Goal: Share content: Share content

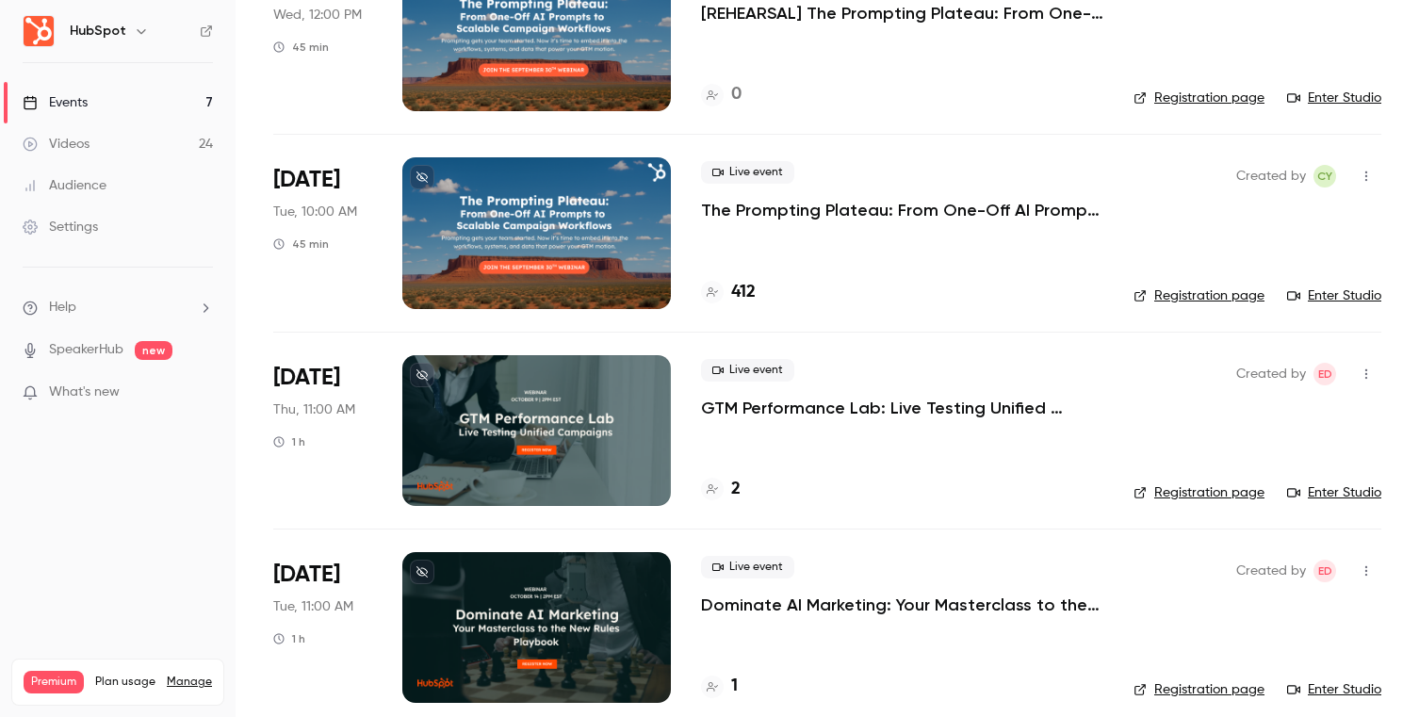
scroll to position [786, 0]
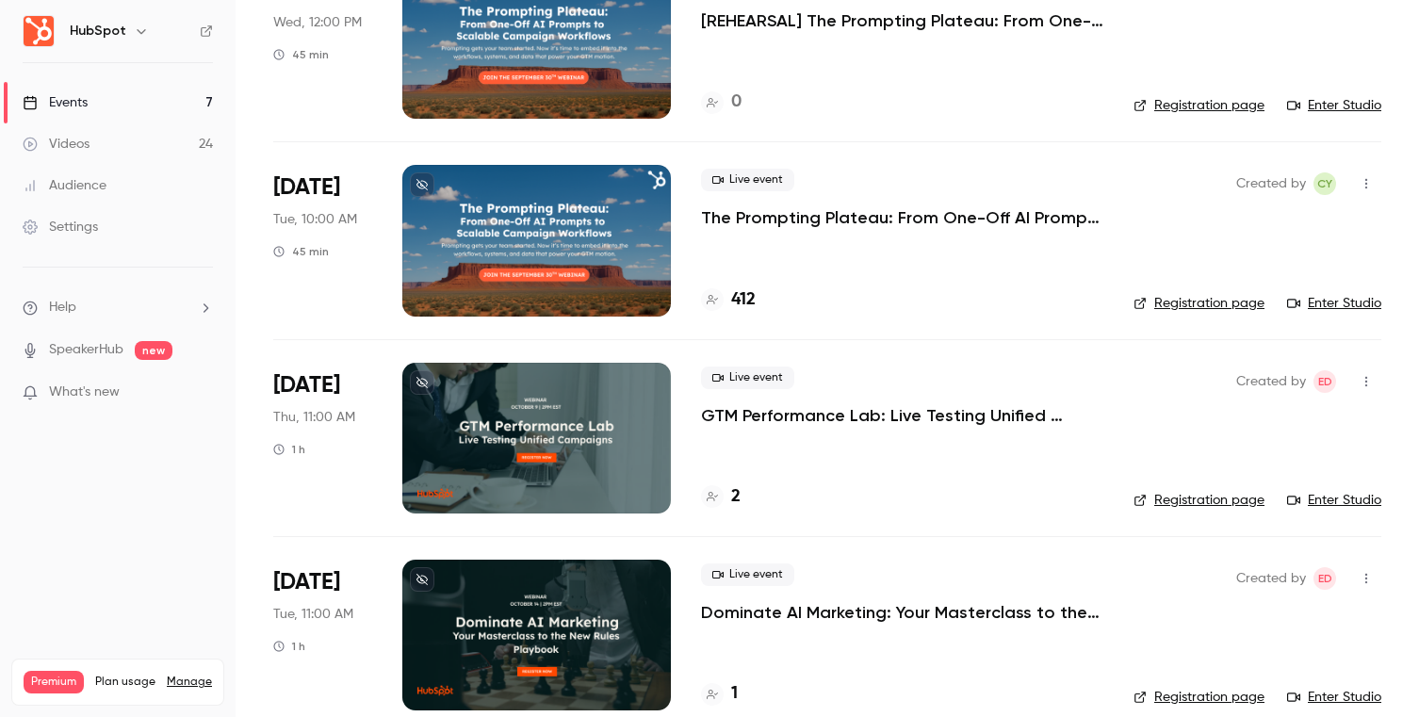
click at [928, 413] on p "GTM Performance Lab: Live Testing Unified Campaigns" at bounding box center [902, 415] width 402 height 23
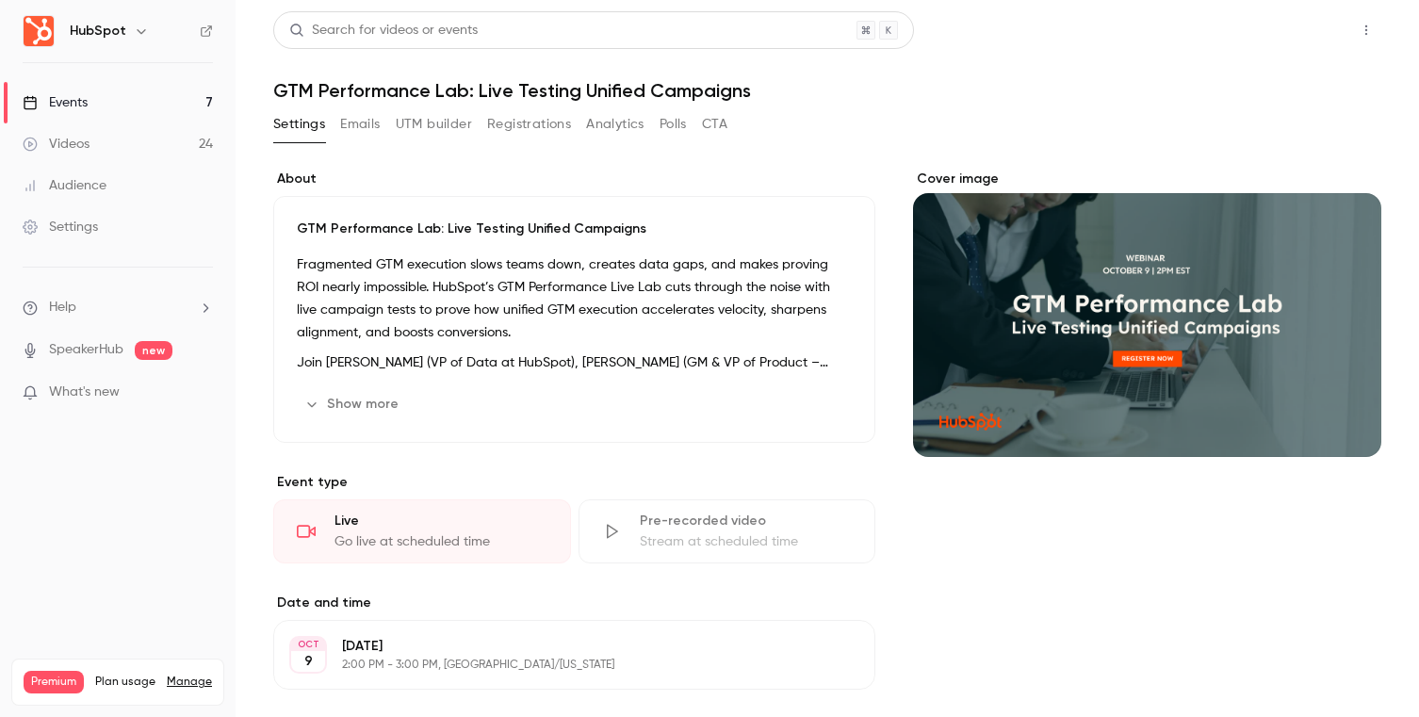
click at [1318, 18] on button "Share" at bounding box center [1299, 30] width 74 height 38
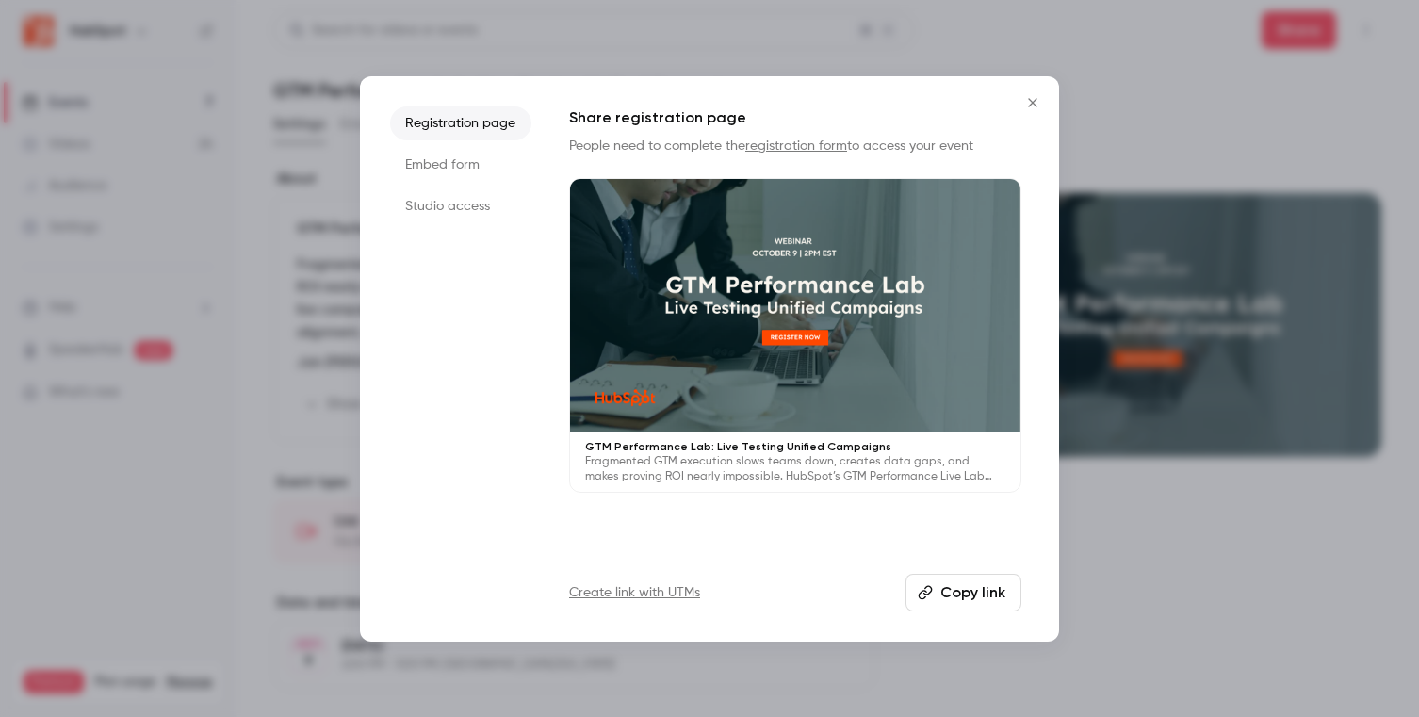
click at [458, 220] on li "Studio access" at bounding box center [460, 206] width 141 height 34
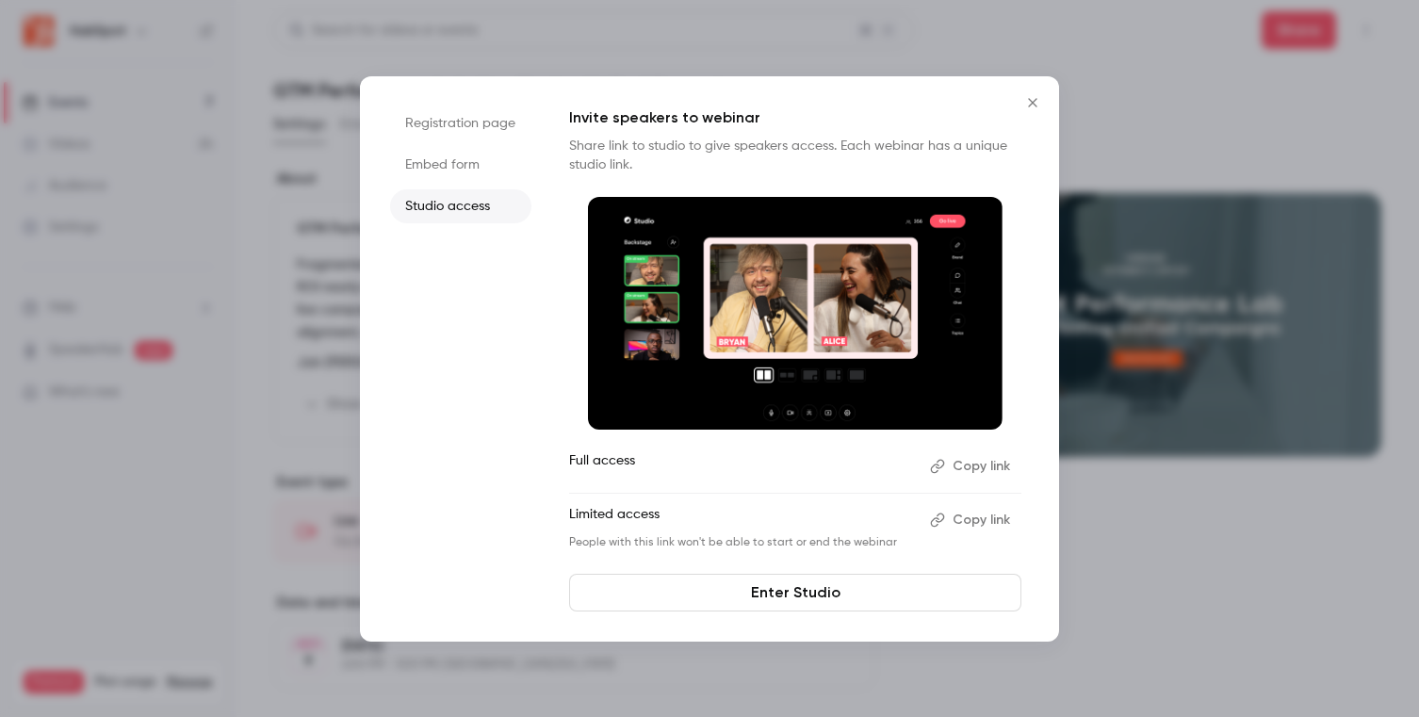
click at [988, 524] on button "Copy link" at bounding box center [972, 520] width 99 height 30
click at [1033, 105] on icon "Close" at bounding box center [1032, 102] width 23 height 15
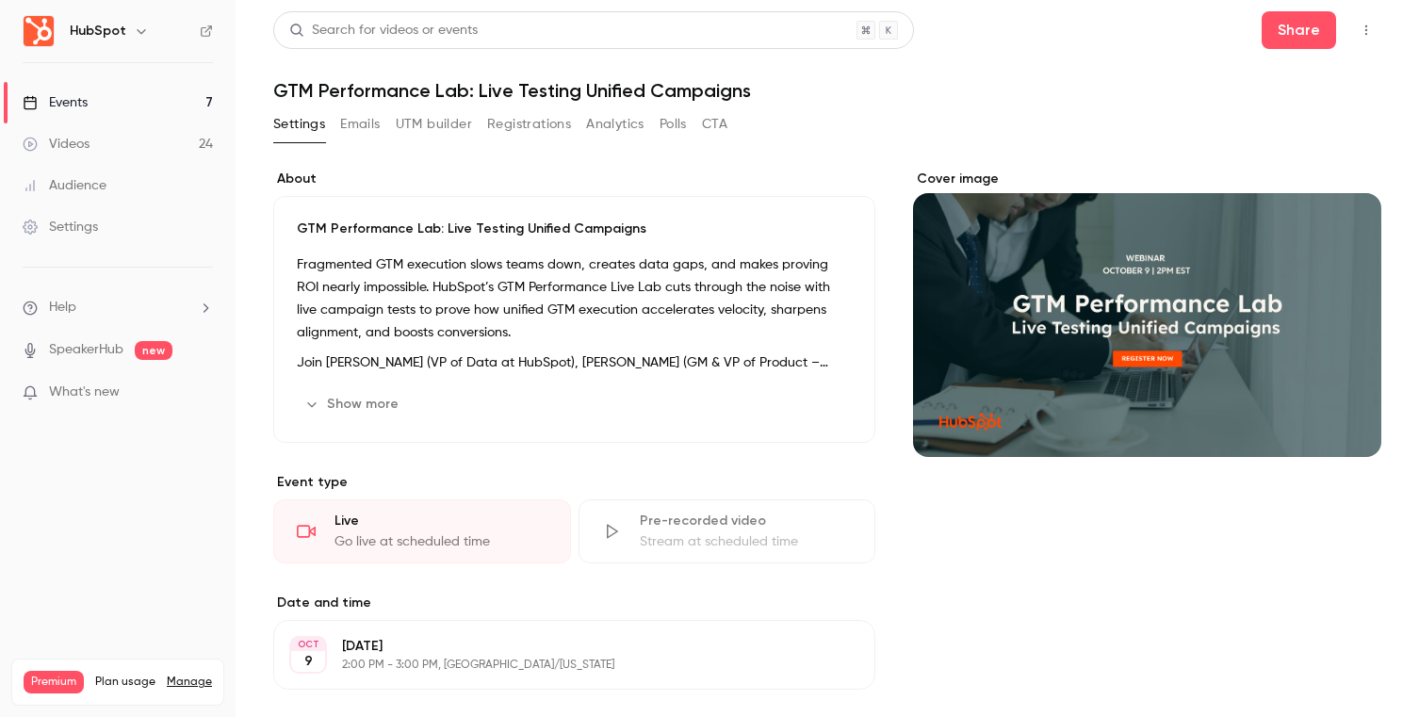
click at [186, 102] on link "Events 7" at bounding box center [118, 102] width 236 height 41
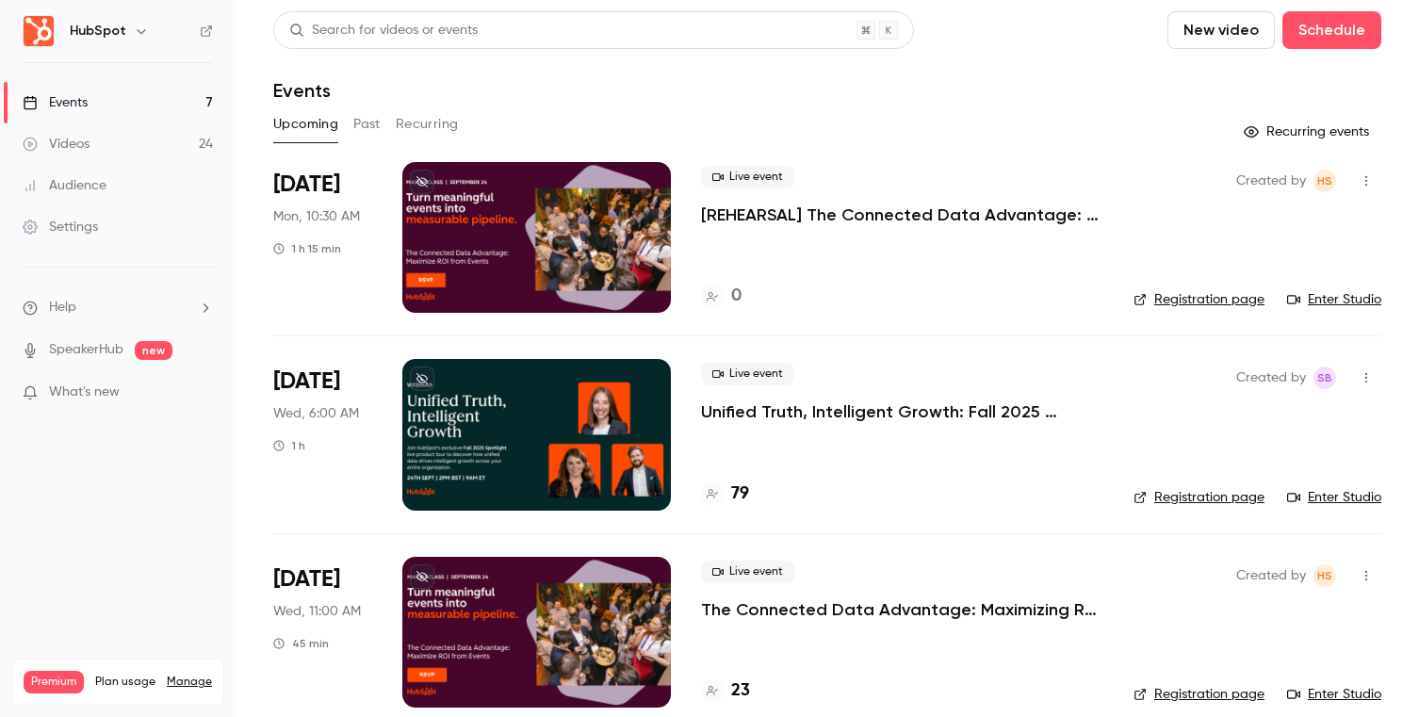
scroll to position [813, 0]
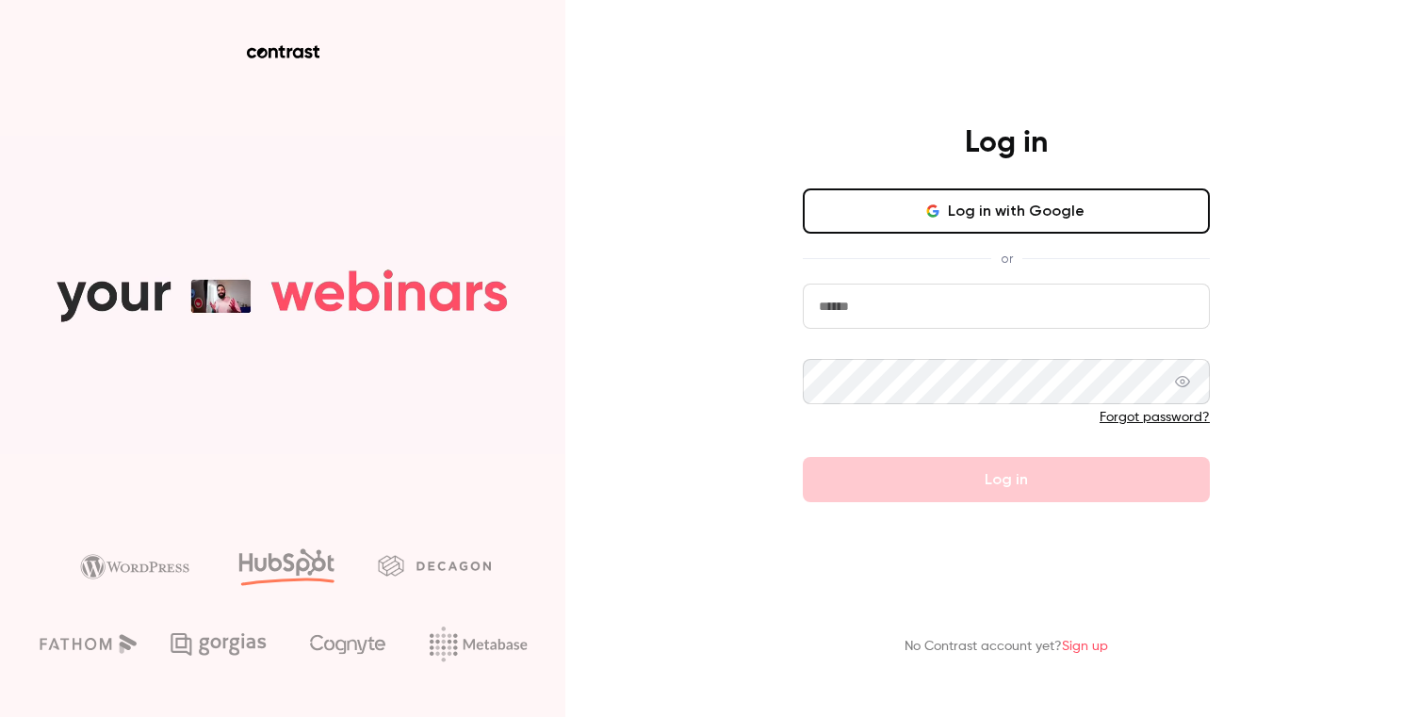
click at [935, 225] on button "Log in with Google" at bounding box center [1006, 210] width 407 height 45
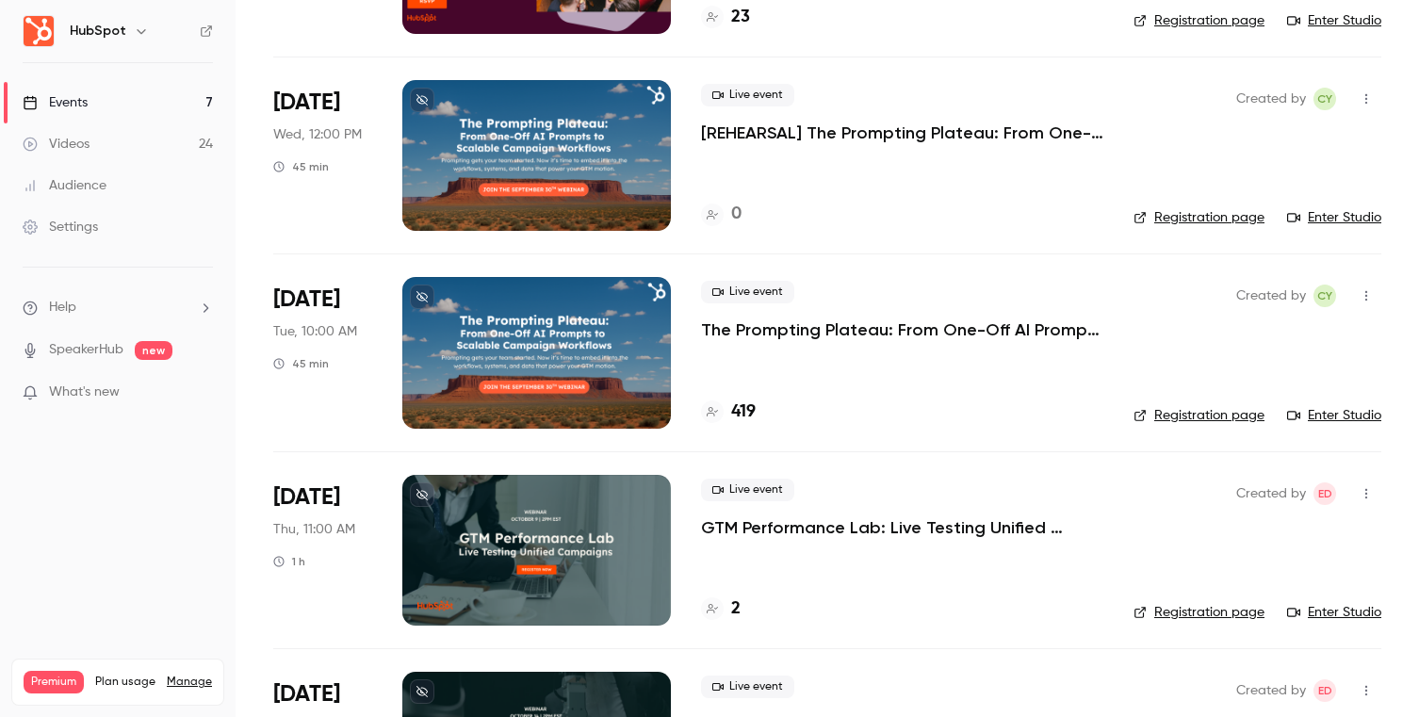
scroll to position [675, 0]
